Goal: Entertainment & Leisure: Browse casually

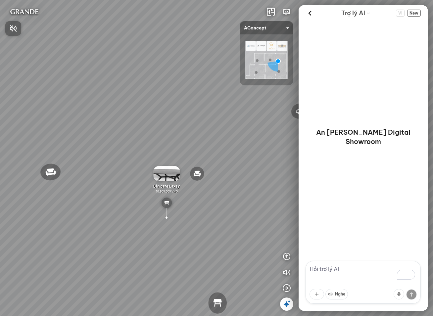
drag, startPoint x: 328, startPoint y: 271, endPoint x: 332, endPoint y: 271, distance: 4.0
click at [329, 271] on div at bounding box center [216, 158] width 433 height 316
click at [336, 270] on textarea "To enrich screen reader interactions, please activate Accessibility in Grammarl…" at bounding box center [362, 282] width 115 height 43
click at [290, 254] on icon "button" at bounding box center [287, 257] width 8 height 8
click at [289, 223] on icon "button" at bounding box center [287, 225] width 8 height 8
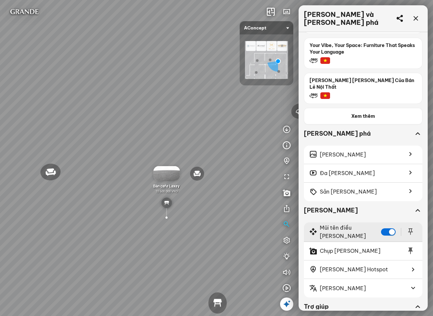
scroll to position [192, 0]
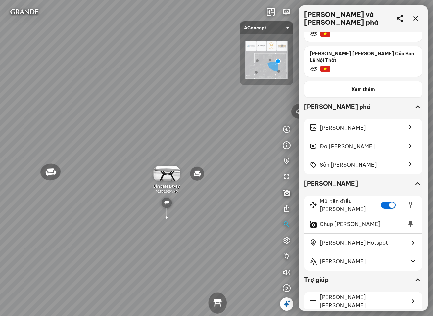
drag, startPoint x: 173, startPoint y: 198, endPoint x: 196, endPoint y: 167, distance: 38.9
click at [196, 166] on div "Đèn trần Reno 5.300.000 VND Giường ngủ Palima 19.000.000 VND Ghế thư giãn Nanna…" at bounding box center [216, 158] width 433 height 316
click at [167, 173] on div "Đèn trần Reno 5.300.000 VND Giường ngủ Palima 19.000.000 VND Ghế thư giãn Nanna…" at bounding box center [216, 158] width 433 height 316
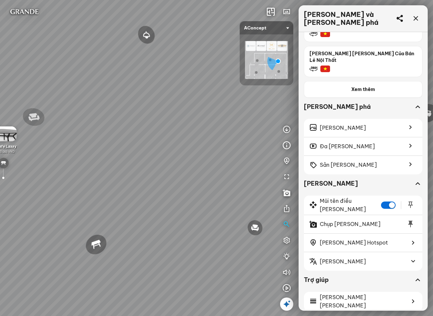
drag, startPoint x: 123, startPoint y: 215, endPoint x: 100, endPoint y: 200, distance: 27.0
click at [100, 200] on div "Đèn trần Reno 5.300.000 VND Giường ngủ Palima 19.000.000 VND Ghế thư giãn Nanna…" at bounding box center [216, 158] width 433 height 316
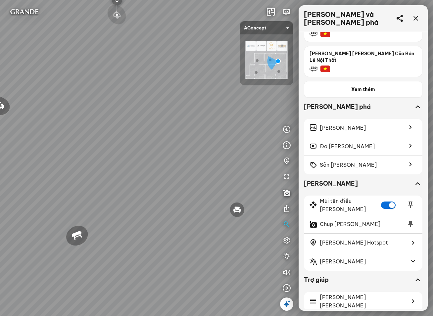
drag, startPoint x: 178, startPoint y: 210, endPoint x: 202, endPoint y: 156, distance: 59.7
click at [139, 204] on div "Đèn trần Reno 5.300.000 VND Giường ngủ Palima 19.000.000 VND Ghế thư giãn Nanna…" at bounding box center [216, 158] width 433 height 316
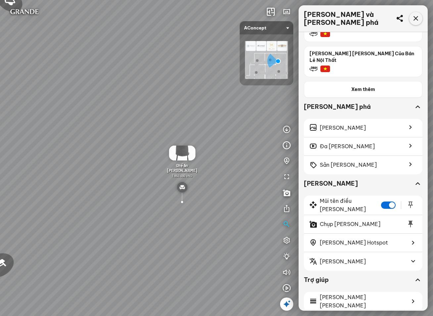
click at [416, 15] on icon at bounding box center [416, 19] width 8 height 8
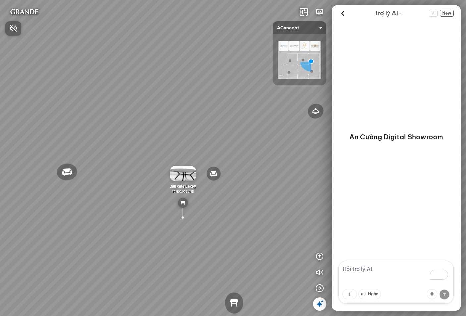
click at [355, 270] on div at bounding box center [233, 158] width 466 height 316
click at [355, 270] on textarea "To enrich screen reader interactions, please activate Accessibility in Grammarl…" at bounding box center [395, 282] width 115 height 43
type textarea "cho xem phòng nào có đồ xịn nhất nhé"
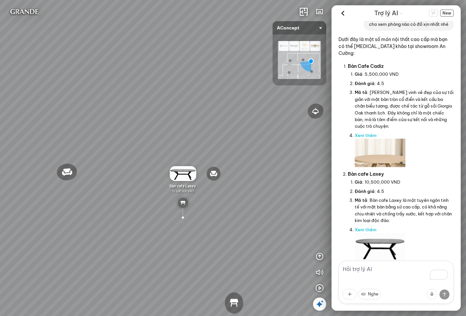
scroll to position [42, 0]
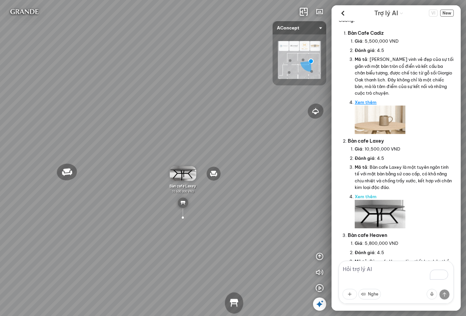
click at [371, 100] on link "Xem thêm" at bounding box center [365, 102] width 22 height 5
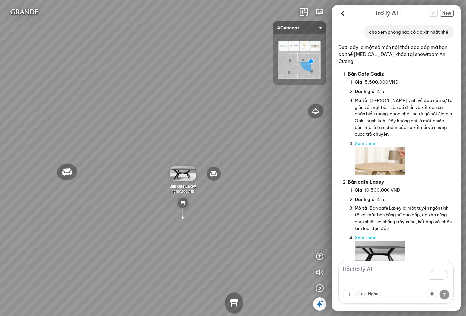
scroll to position [0, 0]
